Goal: Use online tool/utility: Utilize a website feature to perform a specific function

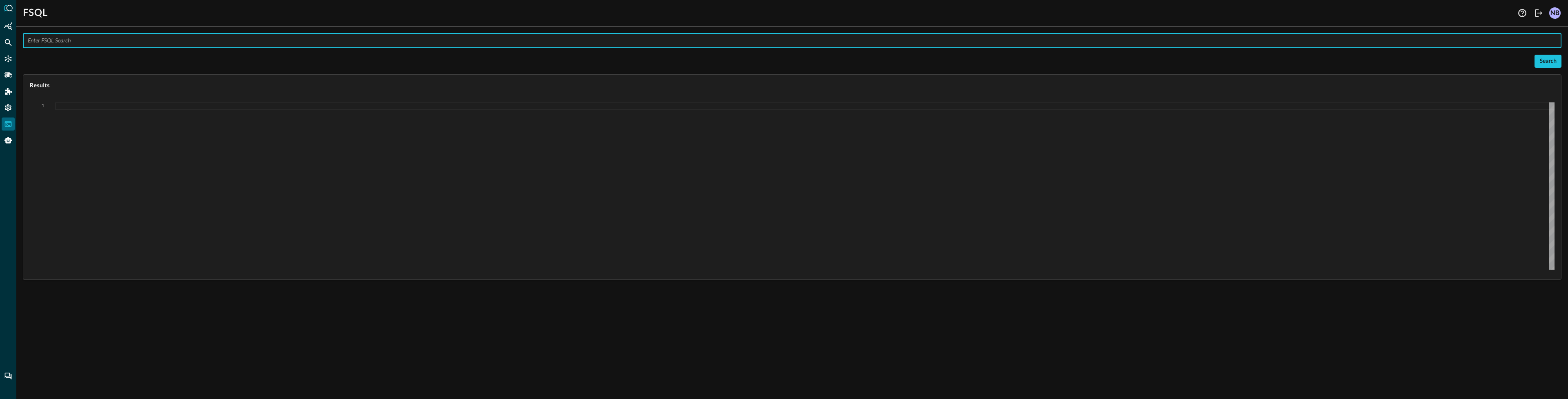
click at [109, 38] on input "text" at bounding box center [795, 40] width 1534 height 15
type input "QUERY vulnerability_finding.%cve_id from 24h"
click at [151, 43] on input "QUERY vulnerability_finding.%cve_id from 24h" at bounding box center [795, 40] width 1534 height 15
click at [151, 43] on input "QUERY vulnerability_finding.%cve_id from 24h" at bounding box center [795, 40] width 1534 height 15
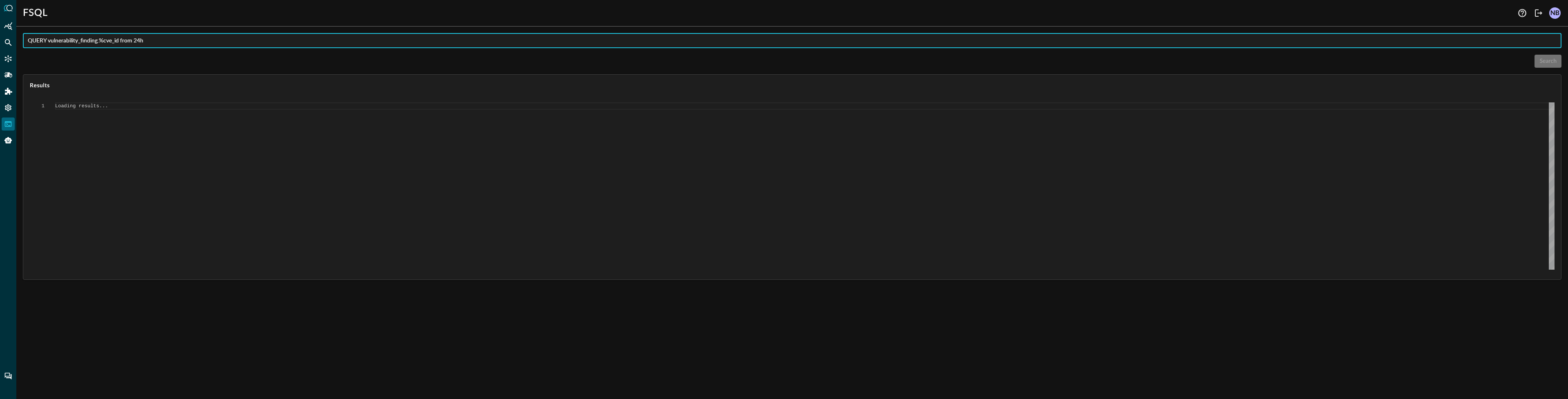
click at [151, 43] on input "QUERY vulnerability_finding.%cve_id from 24h" at bounding box center [795, 40] width 1534 height 15
type textarea "{ "response": [ { "status": "connected" }, { "error": "Failed to execute comman…"
click at [184, 44] on input "QUERY vulnerability_finding.%cve_id from 24h" at bounding box center [795, 40] width 1534 height 15
click at [131, 40] on input "QUERY vulnerability_finding.%cve_id from 24h" at bounding box center [795, 40] width 1534 height 15
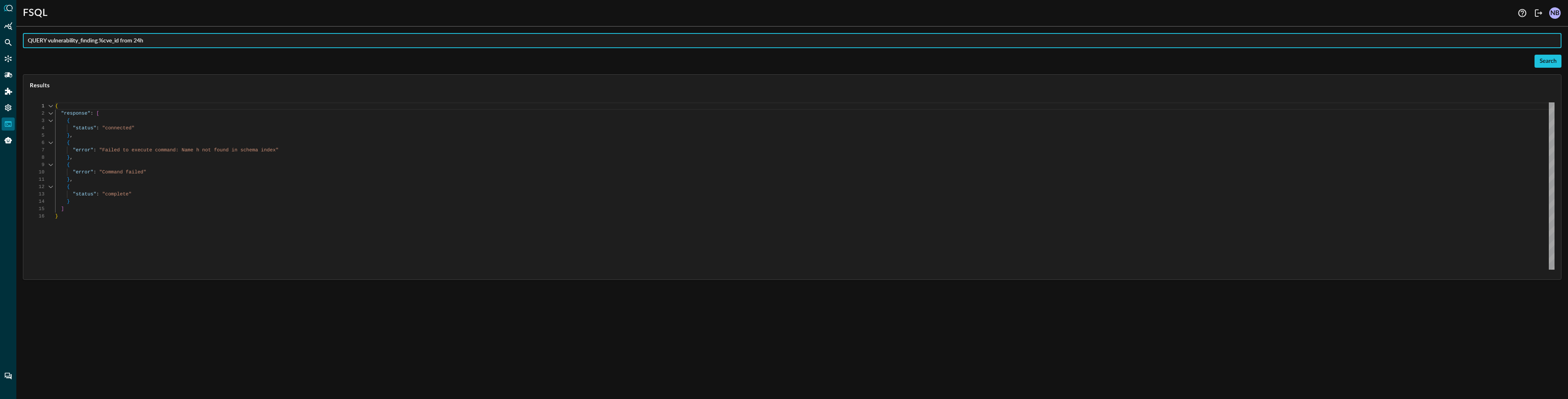
click at [131, 40] on input "QUERY vulnerability_finding.%cve_id from 24h" at bounding box center [795, 40] width 1534 height 15
type input "QUERY vulnerability_finding.%cve_id after 24h"
type textarea "{ "response": [ { "status": "connected" }, { "error": "Failed to execute comman…"
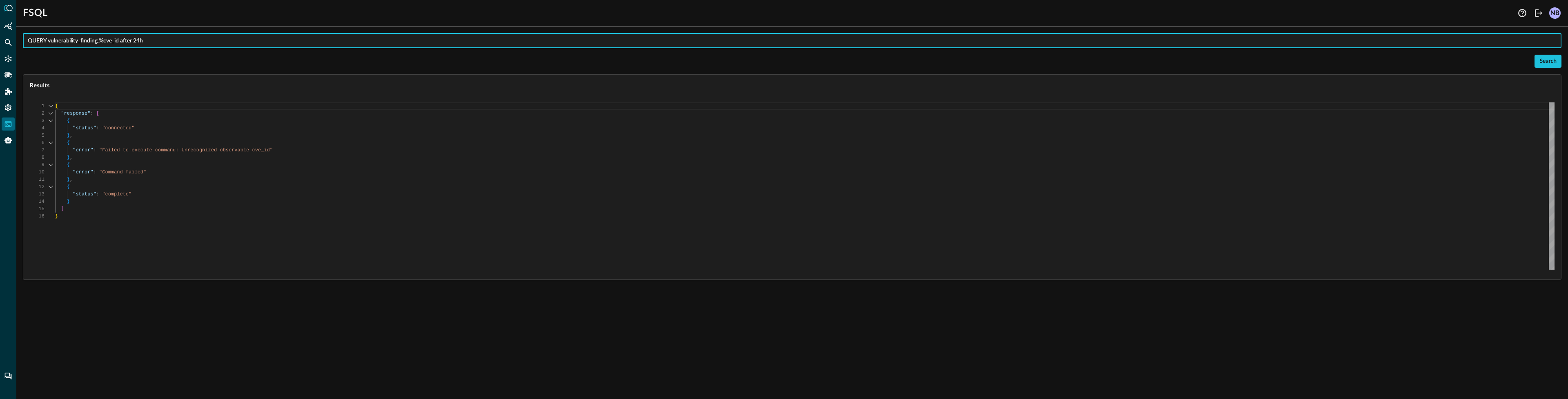
click at [121, 41] on input "QUERY vulnerability_finding.%cve_id after 24h" at bounding box center [795, 40] width 1534 height 15
type input "QUERY vulnerability_finding.%cve after 24h"
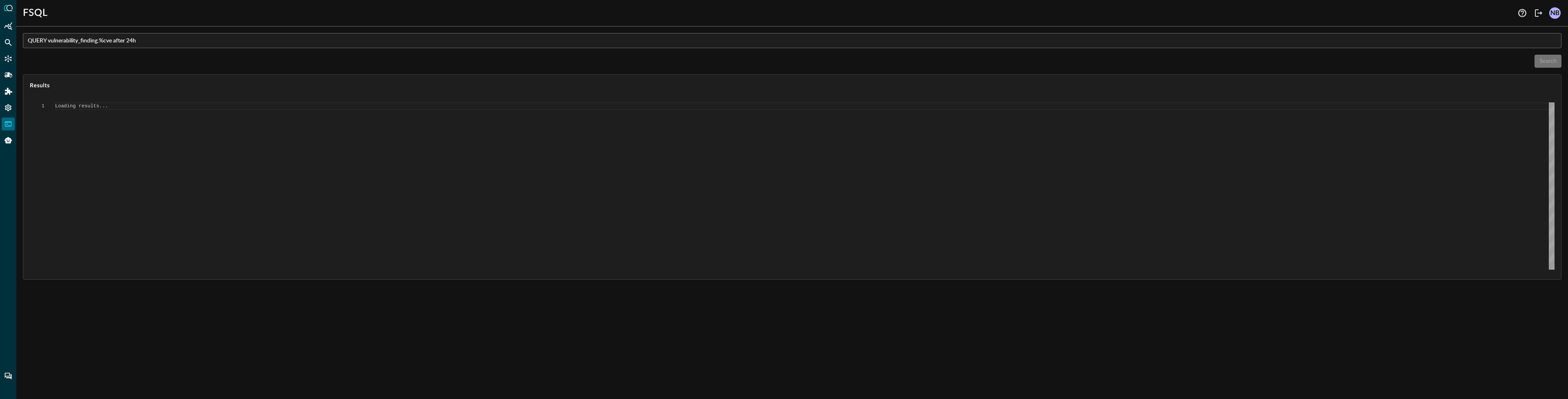
type textarea "{ "response": [ { "status": "connected" }, { "command": "QUERY" }, { "search_id…"
